Goal: Task Accomplishment & Management: Complete application form

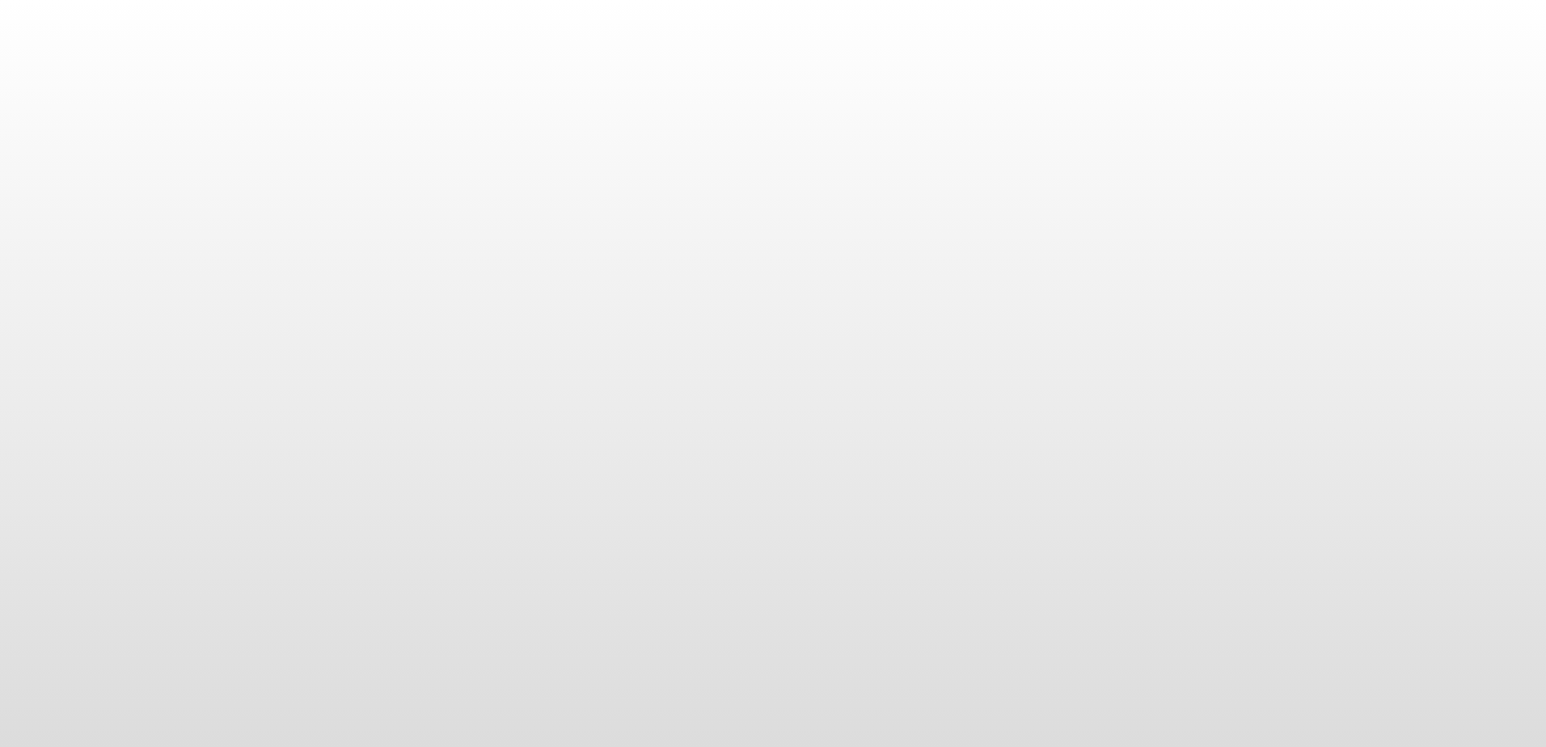
click at [1213, 500] on body at bounding box center [773, 373] width 1546 height 747
click at [459, 49] on body at bounding box center [773, 373] width 1546 height 747
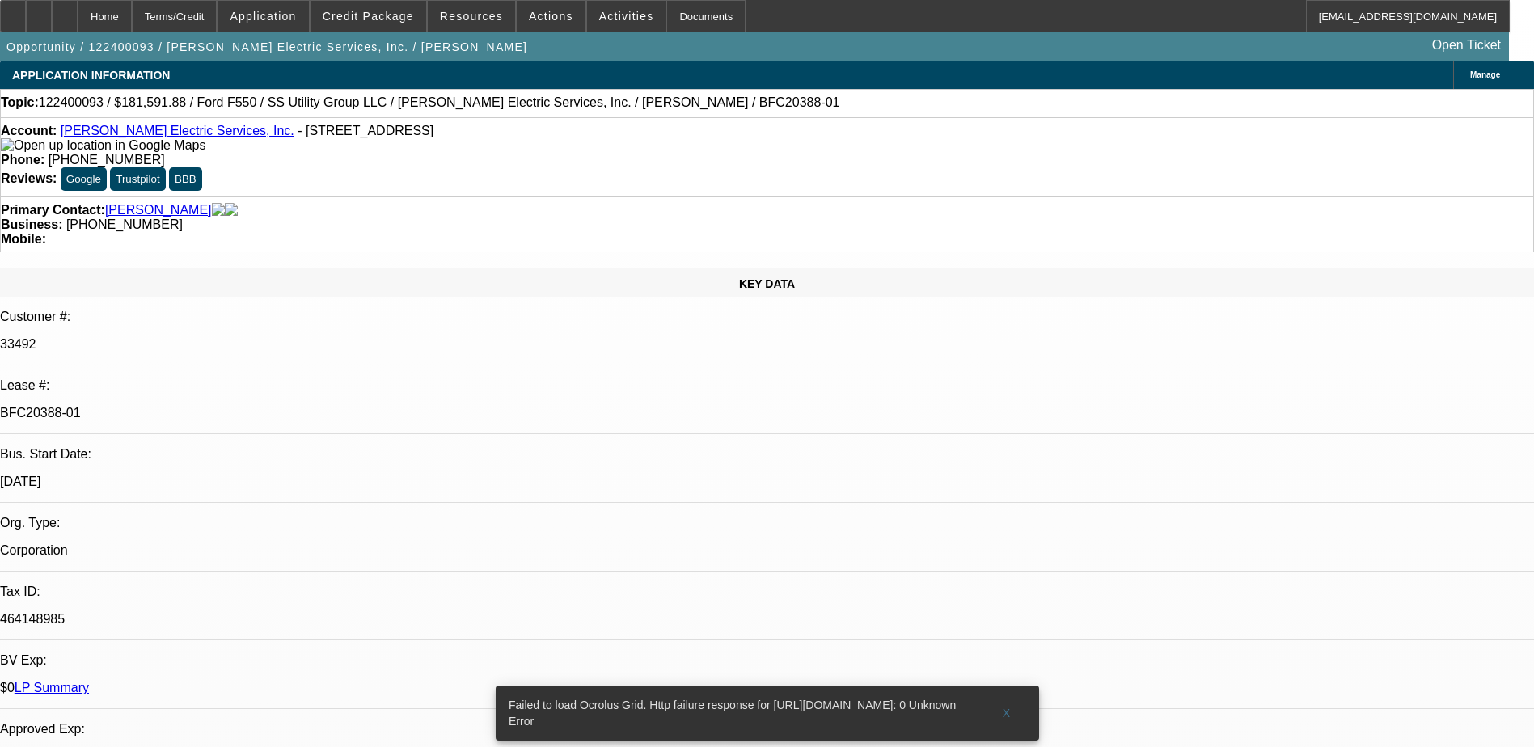
select select "0.1"
select select "0"
select select "0.1"
select select "0"
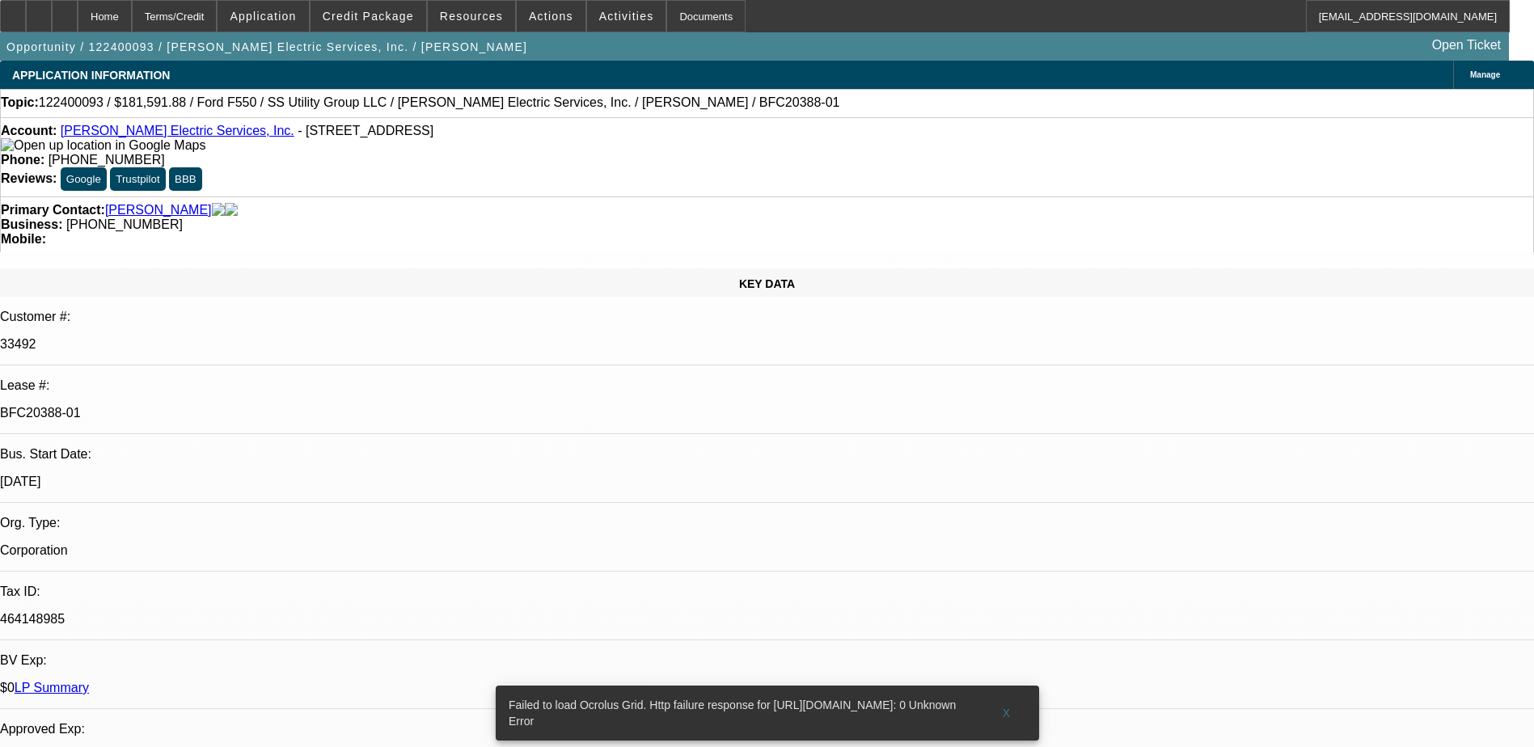
select select "0"
select select "0.2"
select select "2"
select select "0"
select select "0.15"
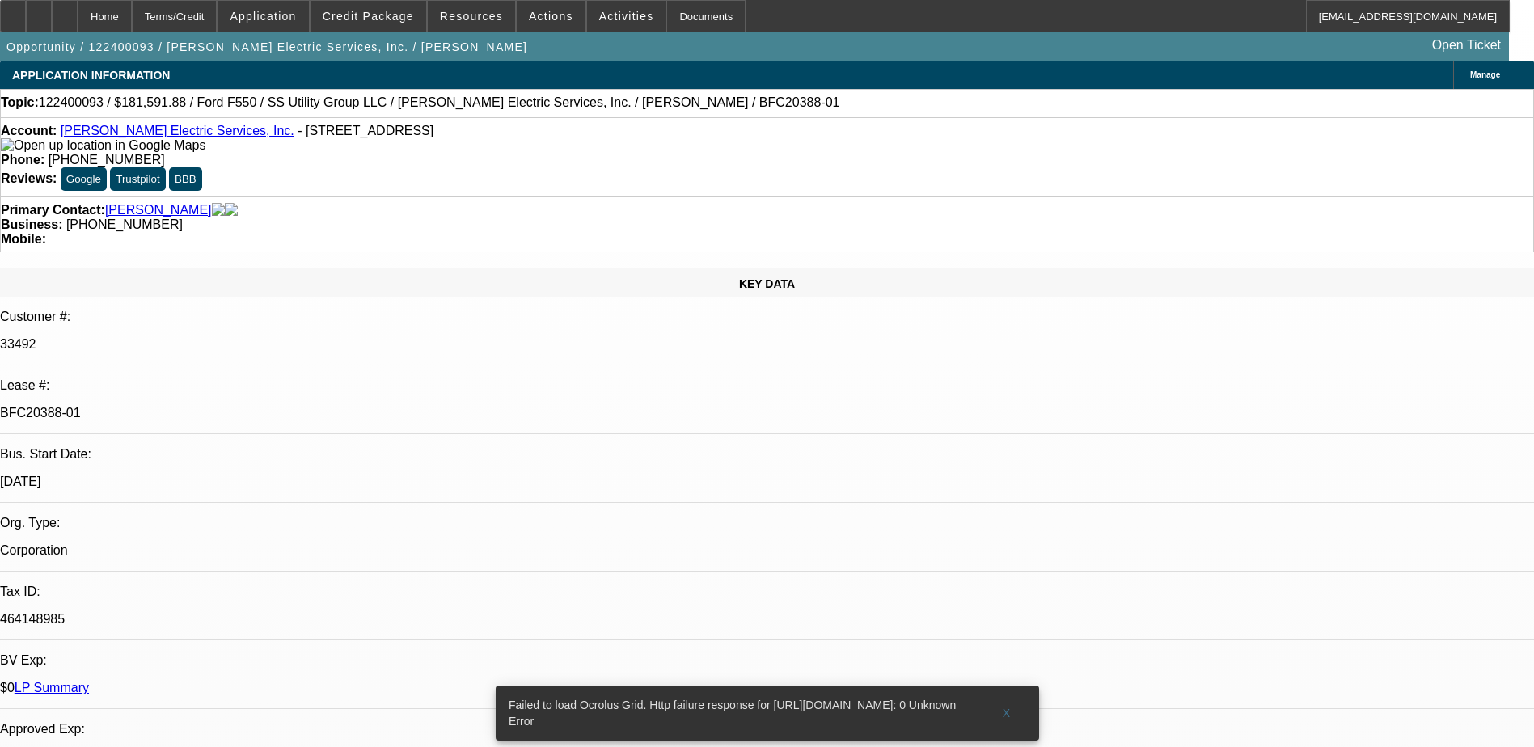
select select "0"
select select "1"
select select "6"
select select "1"
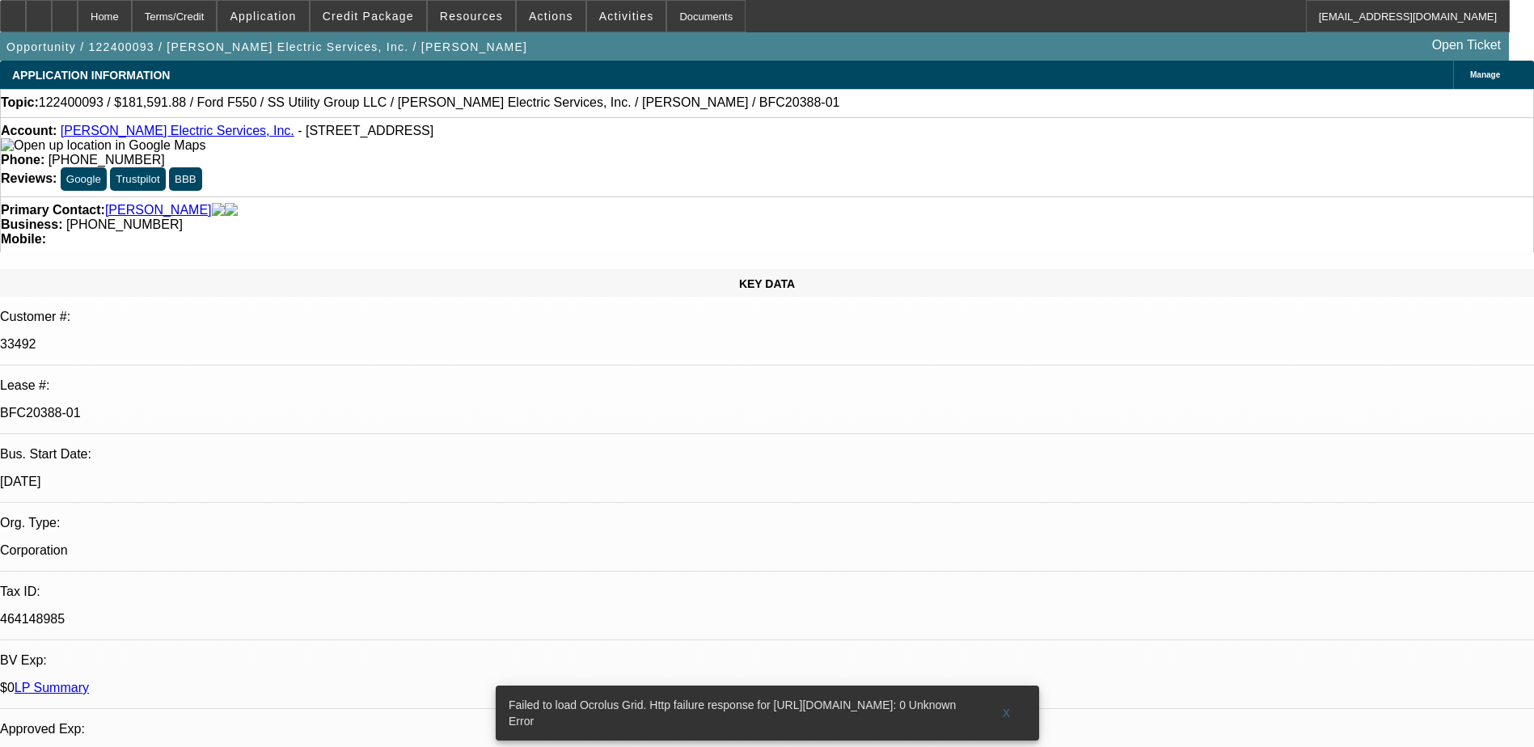
select select "6"
select select "2"
select select "6"
select select "1"
select select "6"
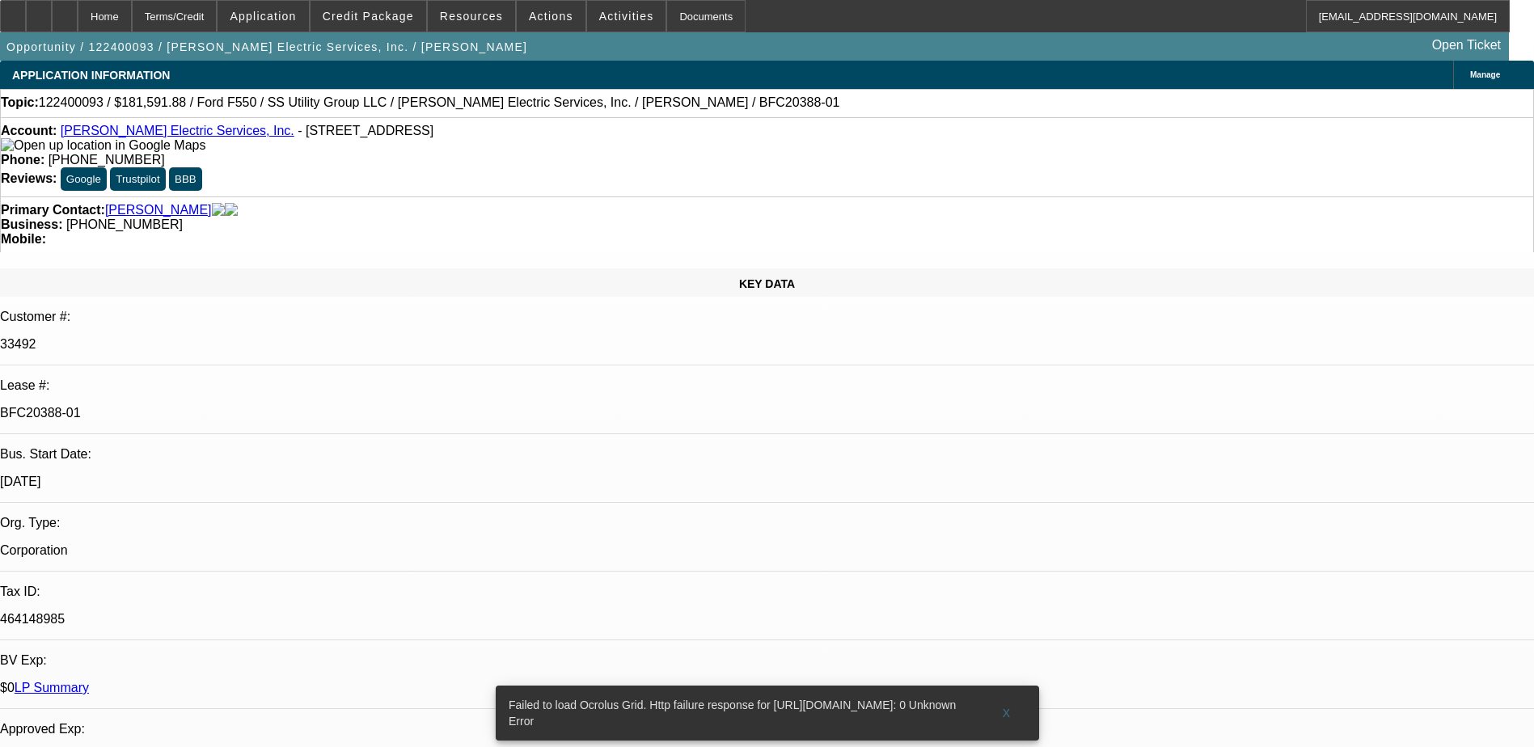
select select "1"
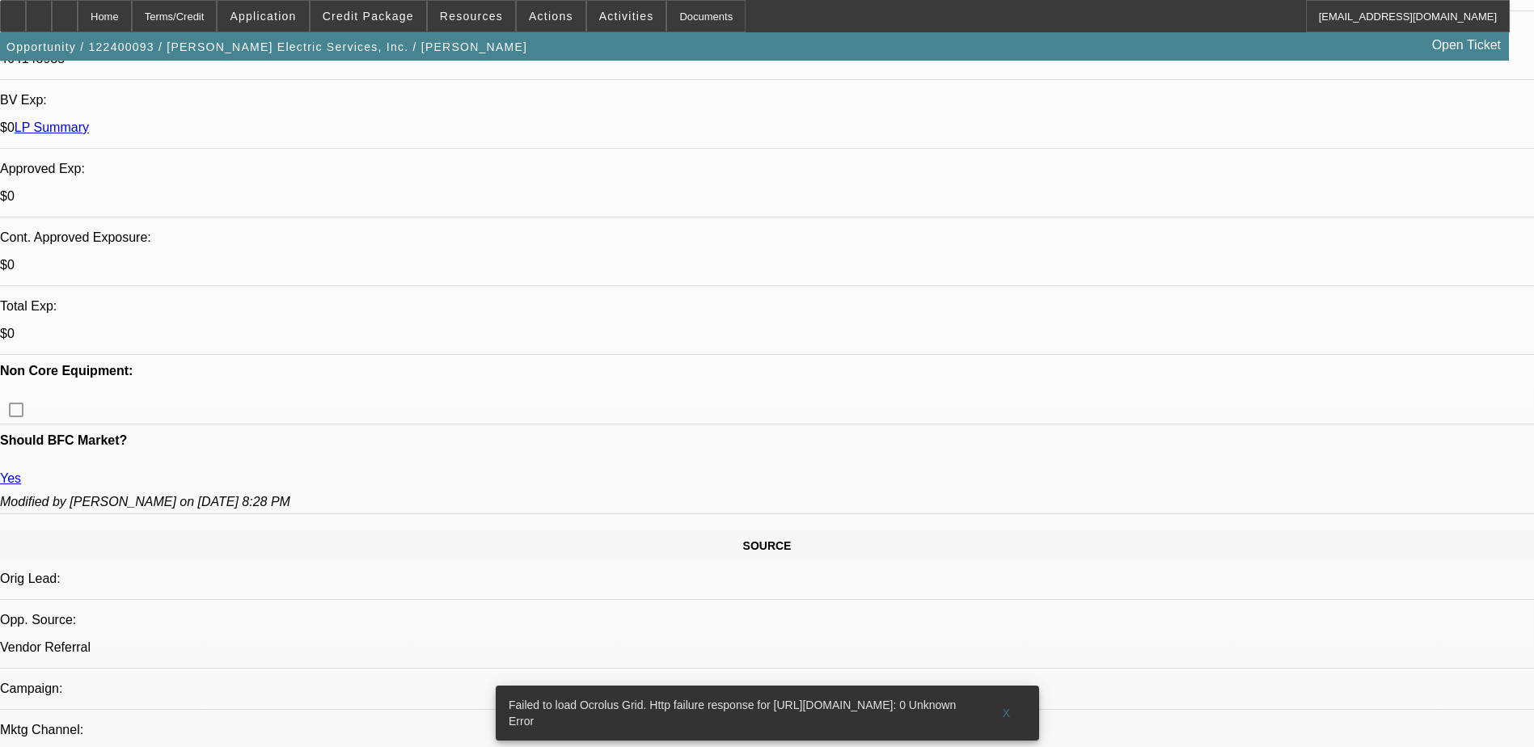
scroll to position [566, 0]
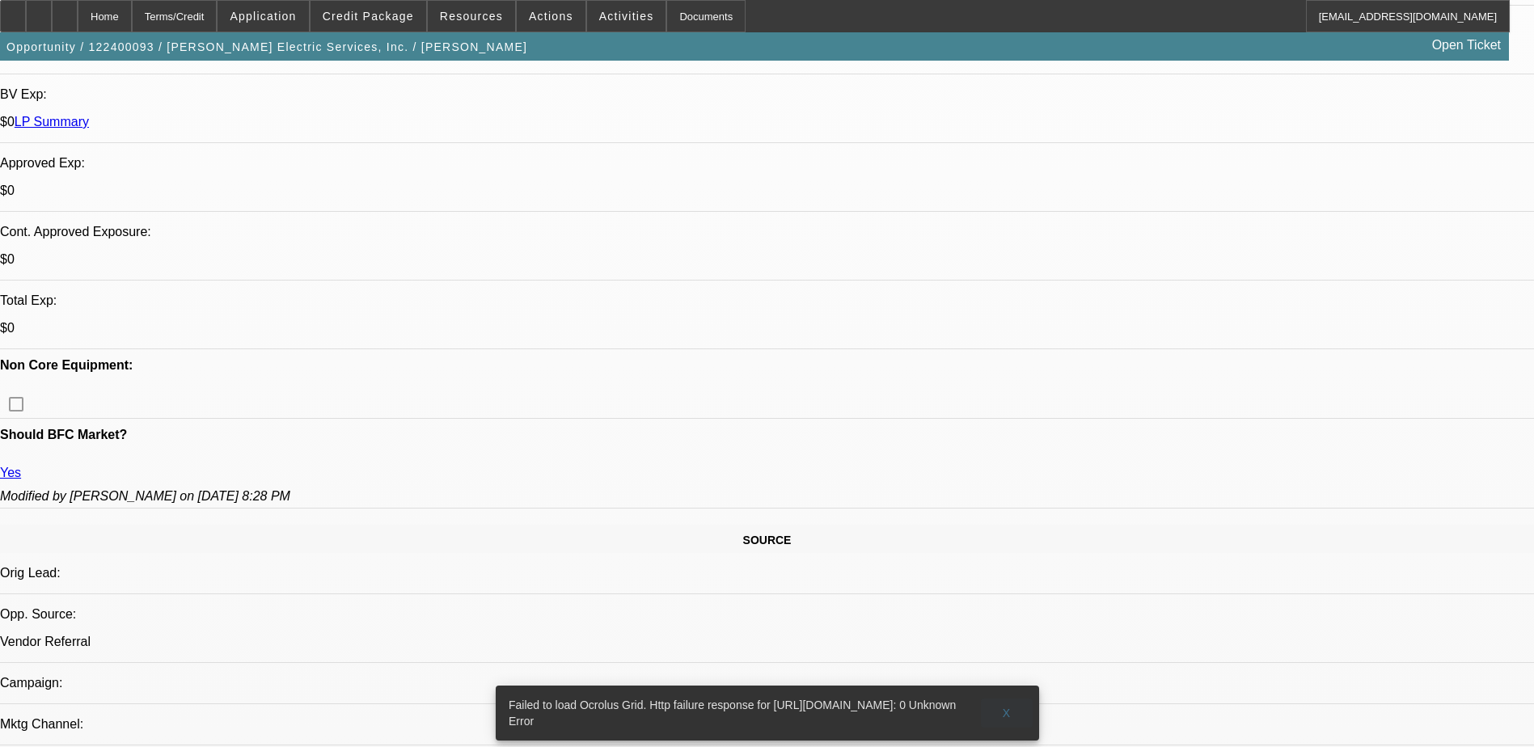
click at [1004, 707] on span "X" at bounding box center [1006, 713] width 9 height 13
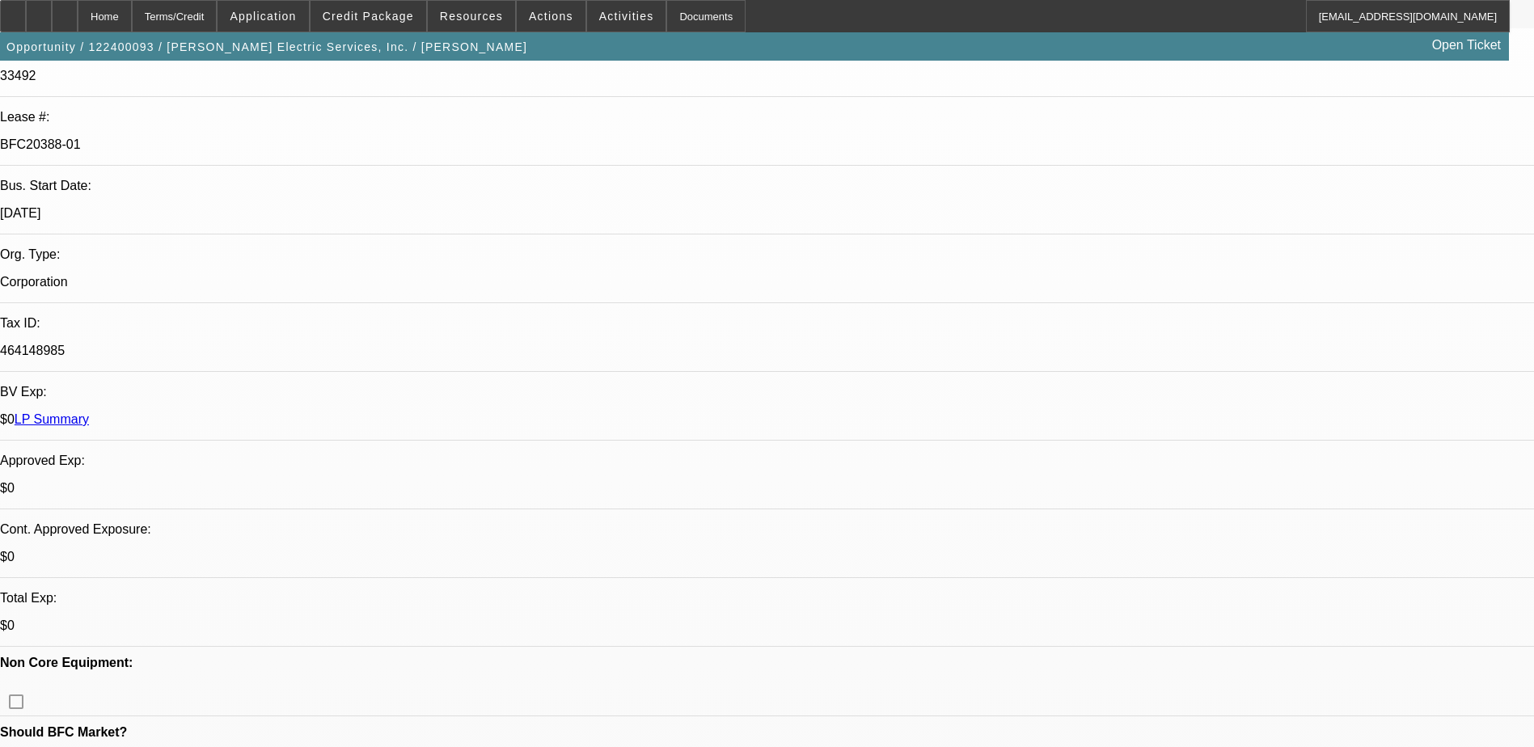
scroll to position [243, 0]
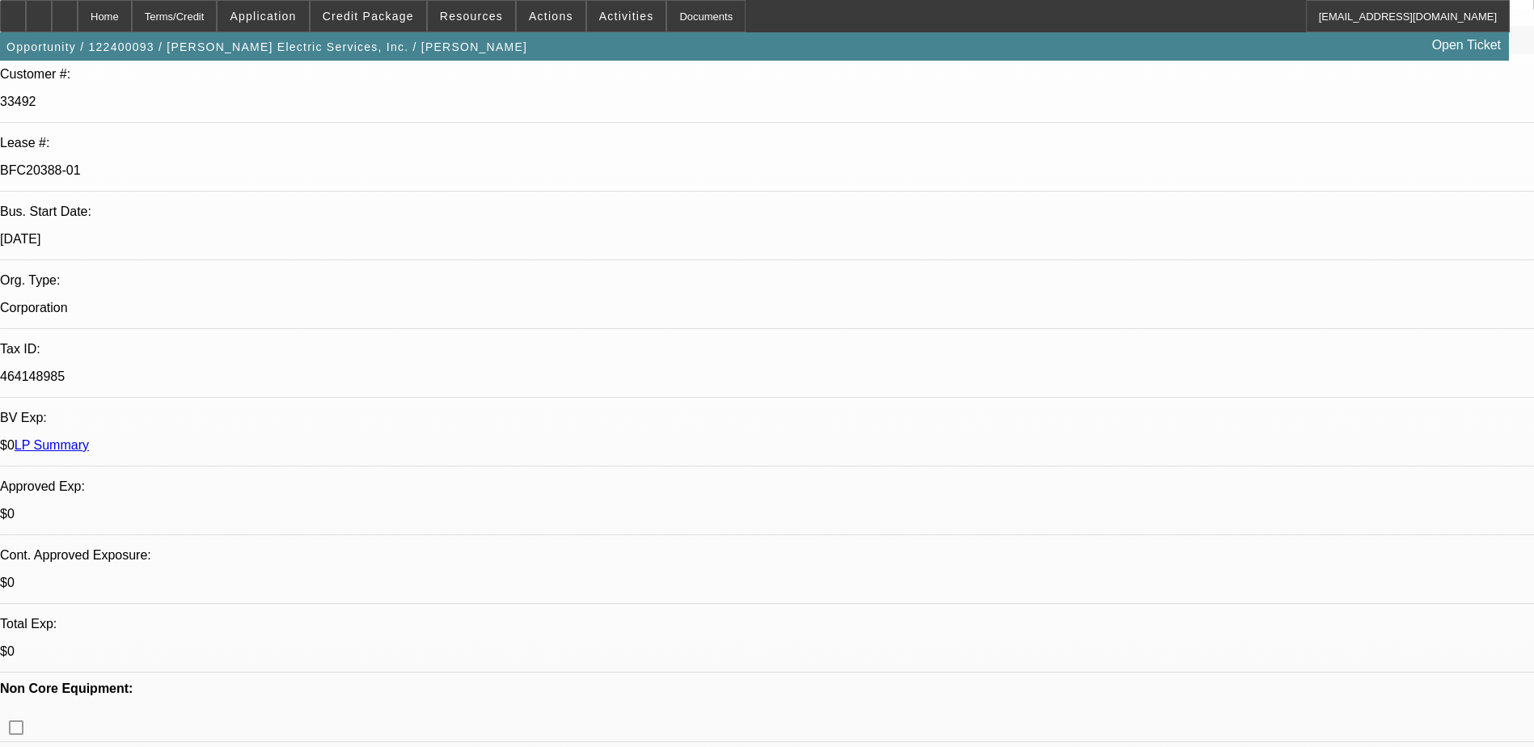
click at [284, 5] on span at bounding box center [263, 16] width 91 height 39
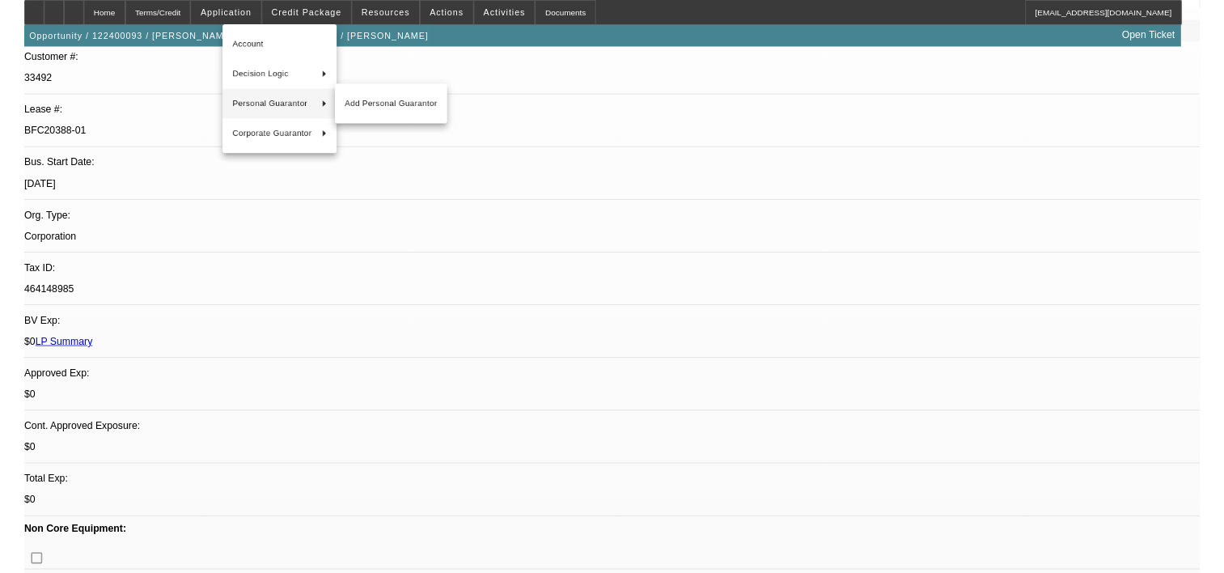
scroll to position [0, 0]
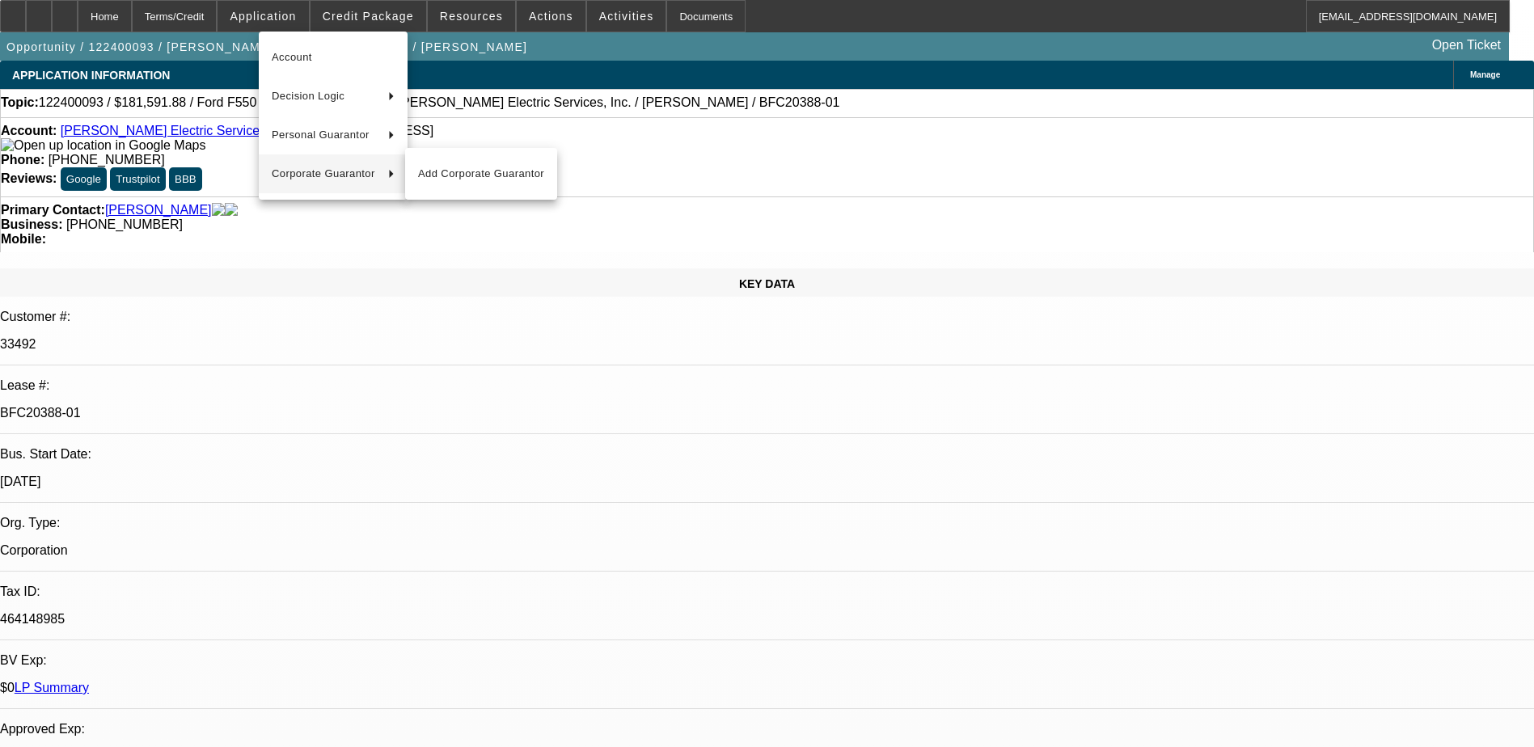
click at [550, 59] on div at bounding box center [767, 373] width 1534 height 747
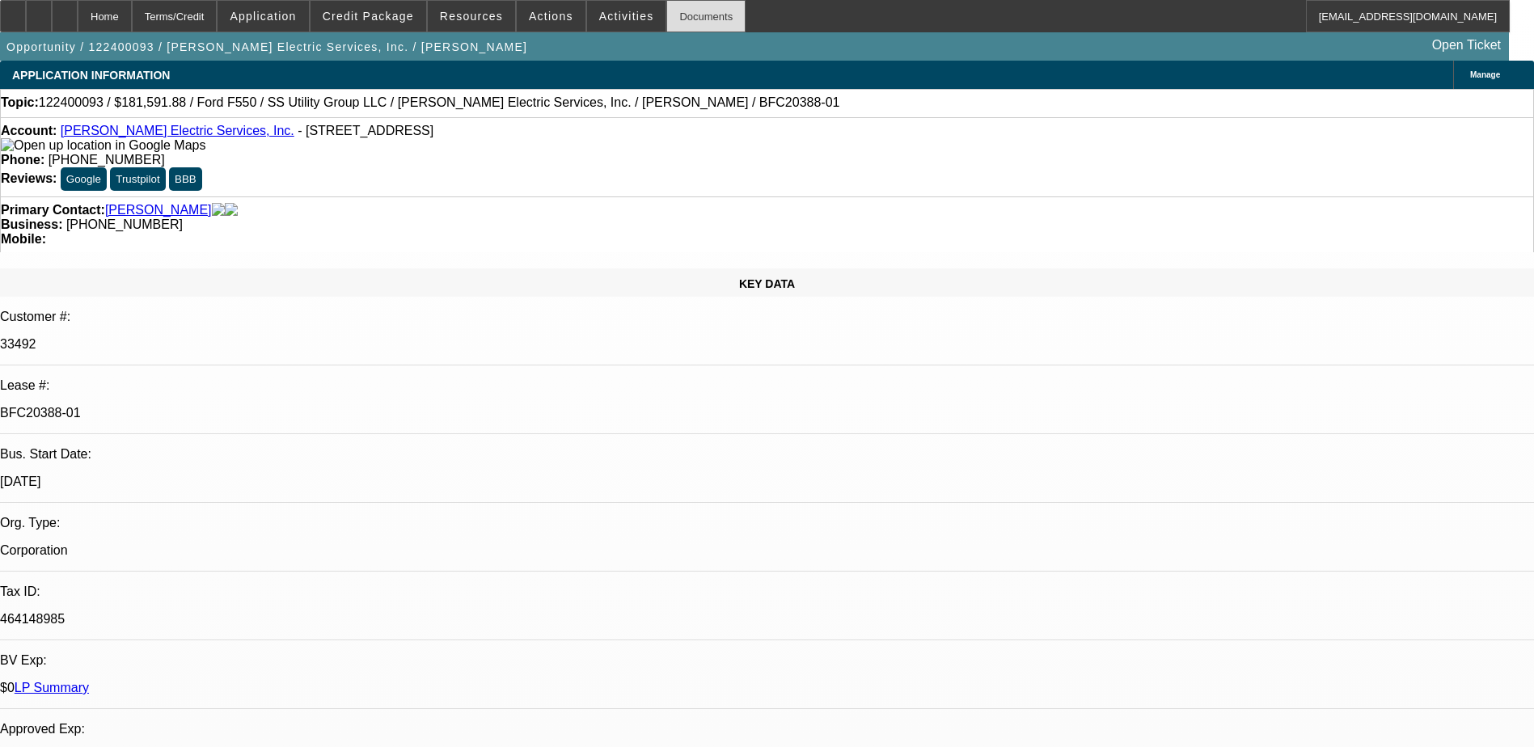
click at [692, 15] on div "Documents" at bounding box center [705, 16] width 79 height 32
click at [282, 9] on span at bounding box center [263, 16] width 91 height 39
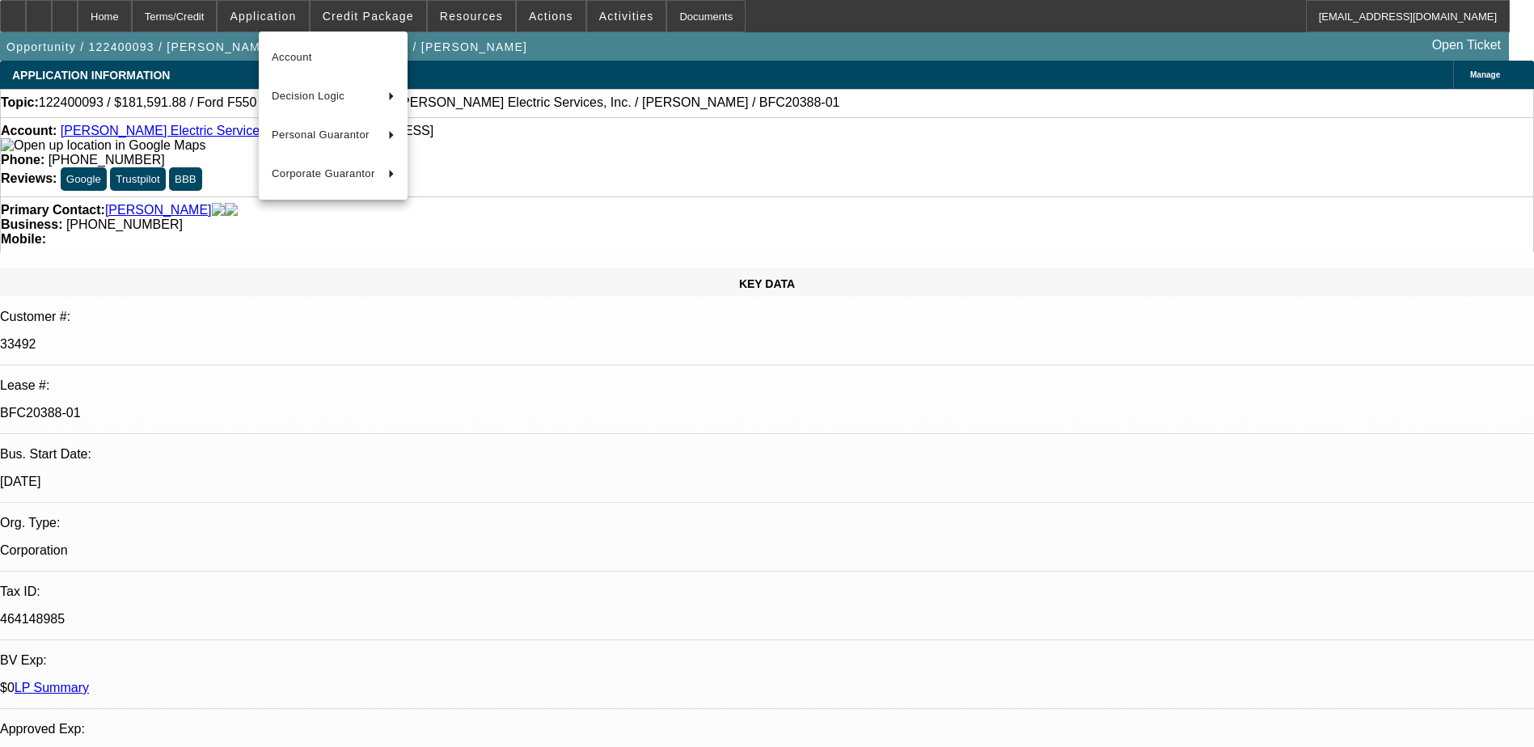
click at [380, 19] on div at bounding box center [767, 373] width 1534 height 747
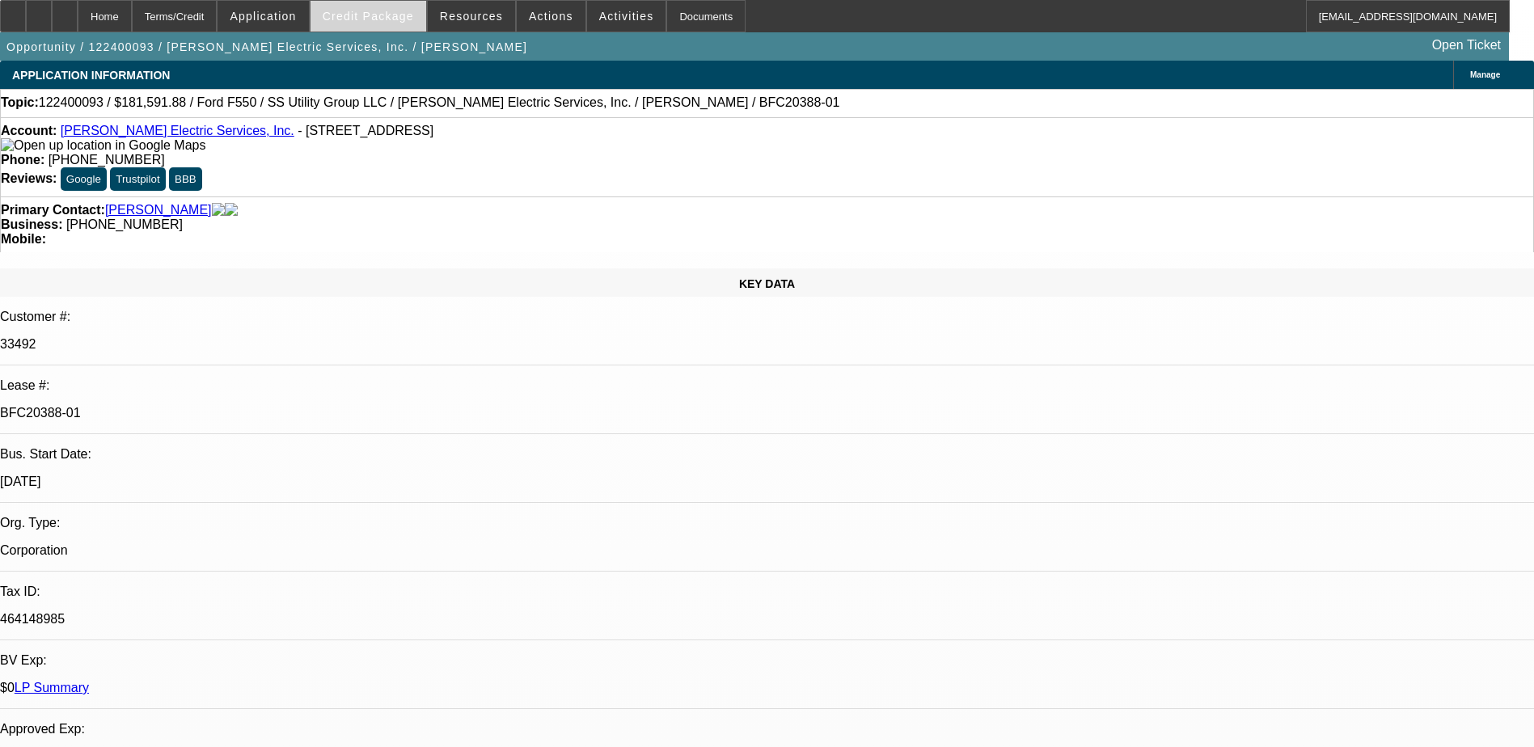
click at [383, 9] on span at bounding box center [369, 16] width 116 height 39
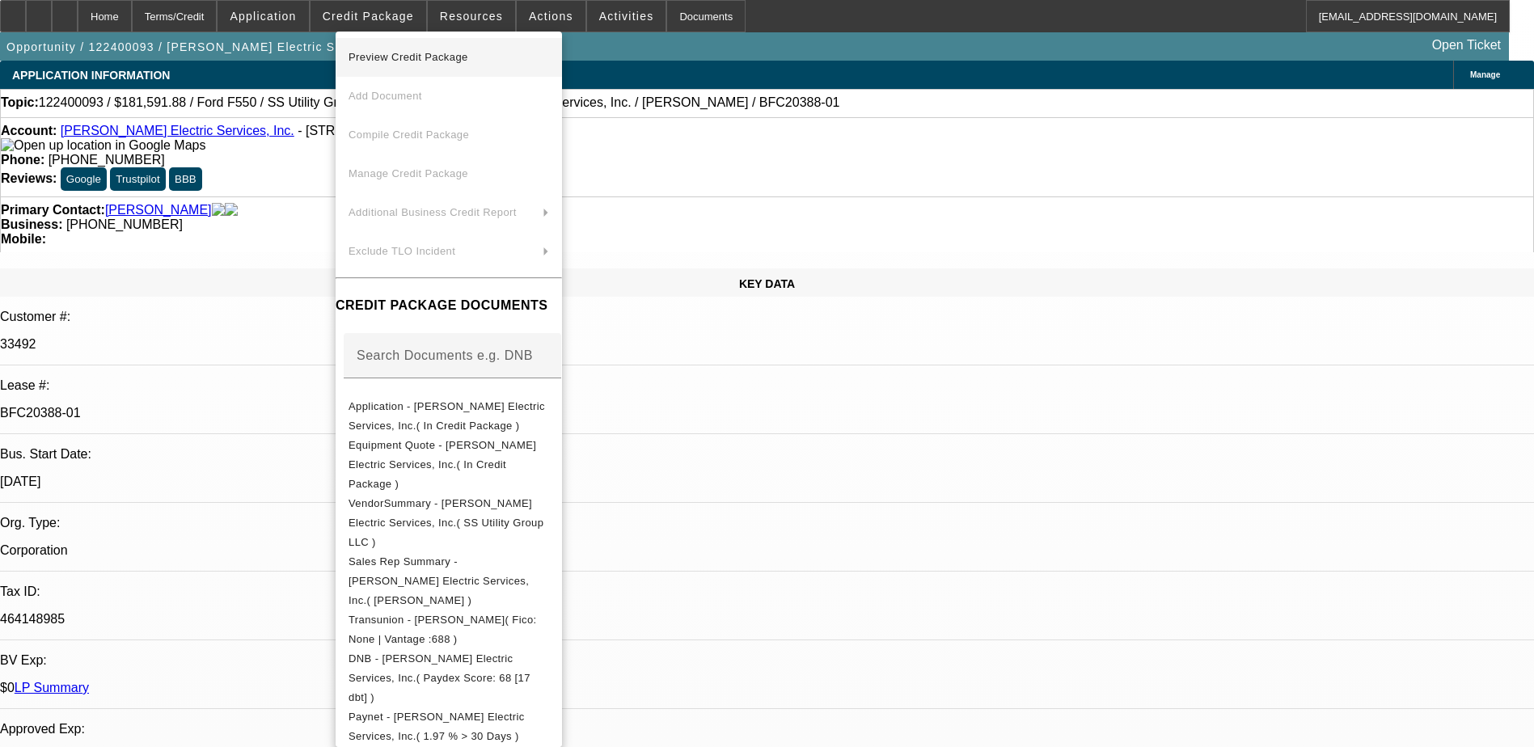
click at [435, 57] on span "Preview Credit Package" at bounding box center [409, 57] width 120 height 12
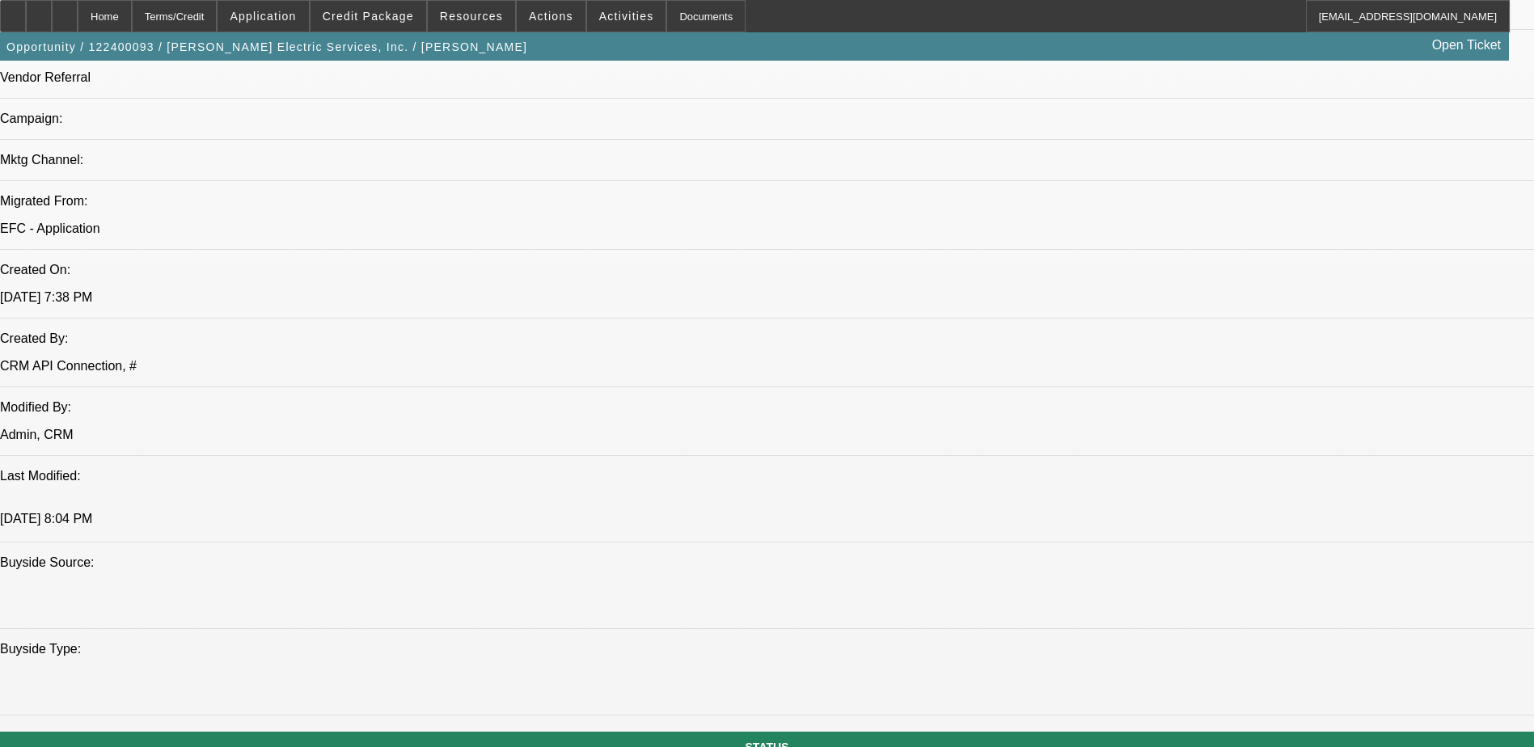
scroll to position [1143, 0]
